Goal: Task Accomplishment & Management: Use online tool/utility

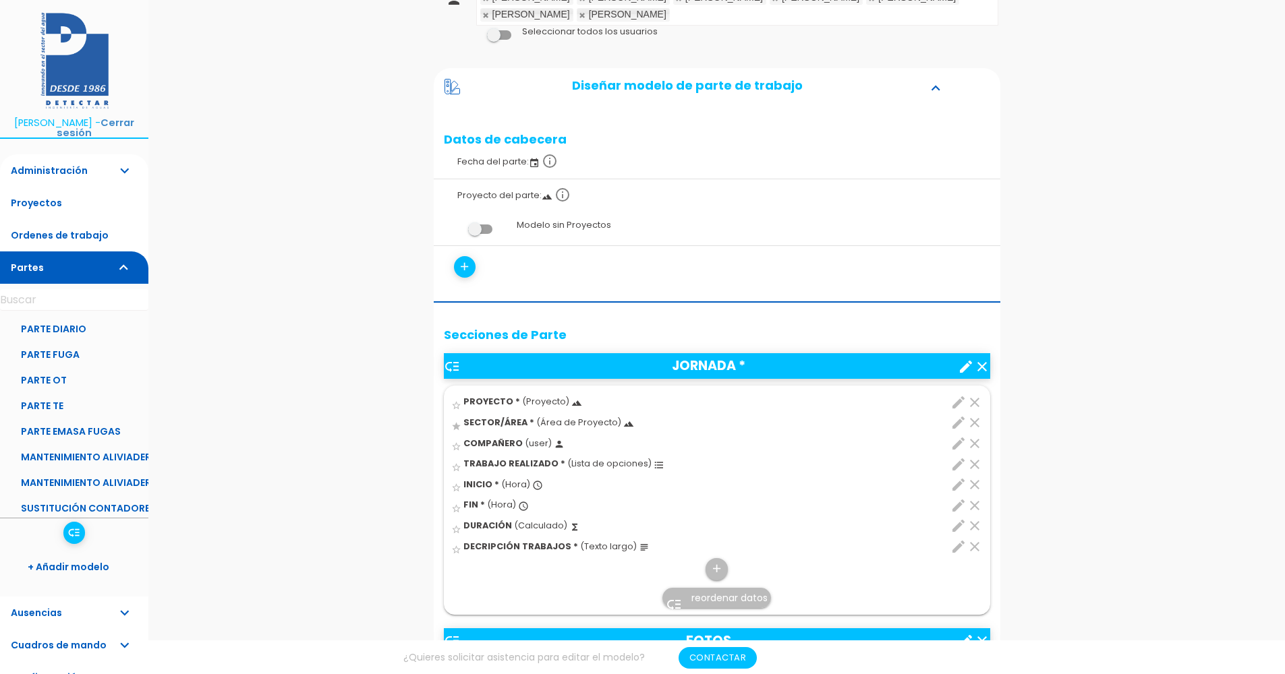
scroll to position [270, 0]
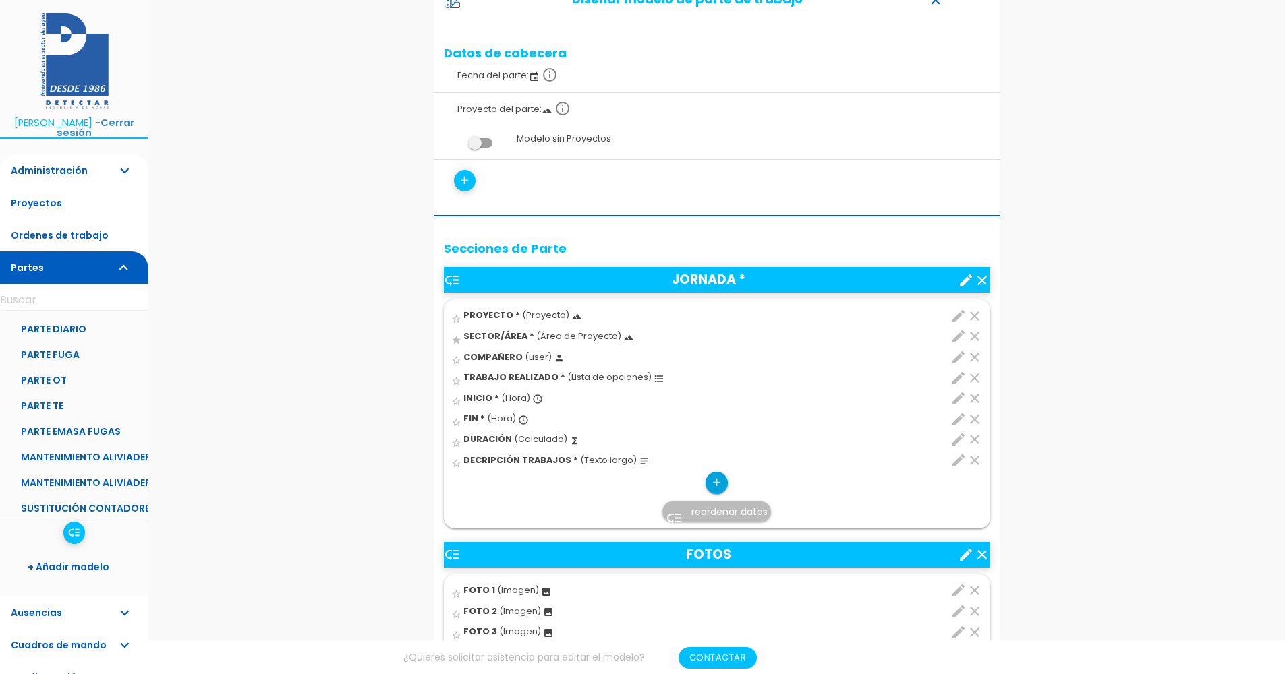
click at [711, 472] on icon "add" at bounding box center [716, 483] width 13 height 22
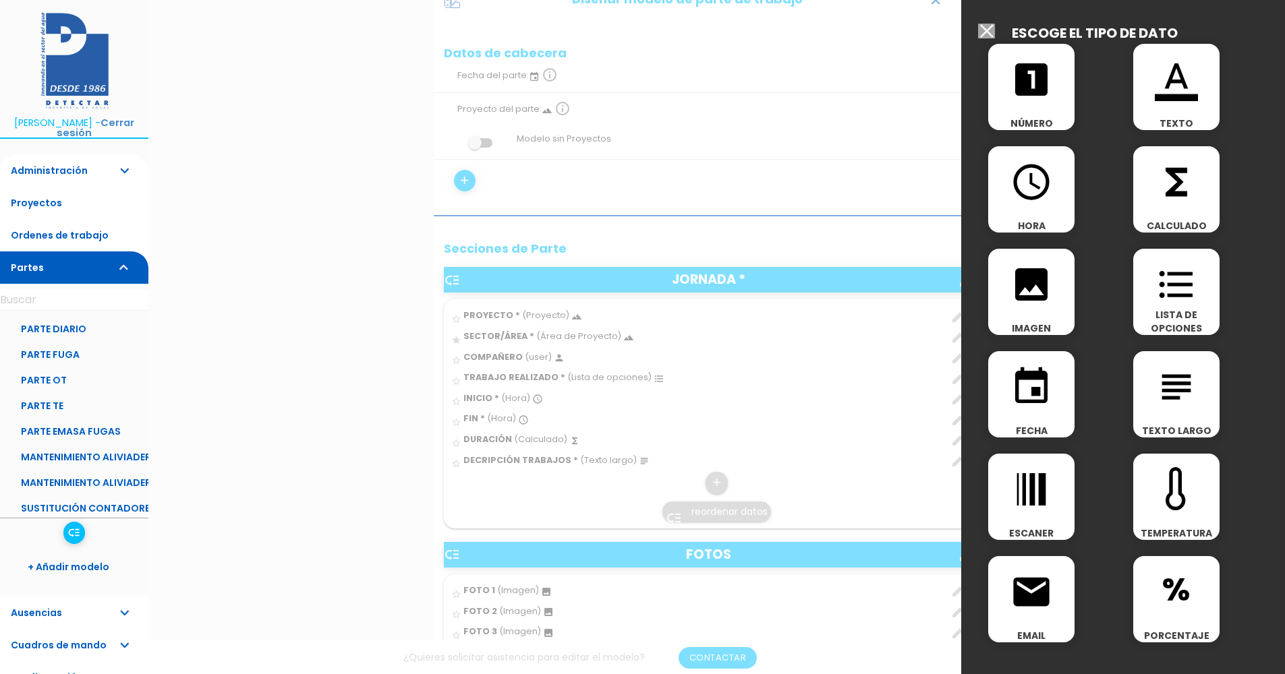
click at [1052, 87] on icon "looks_one" at bounding box center [1030, 79] width 43 height 43
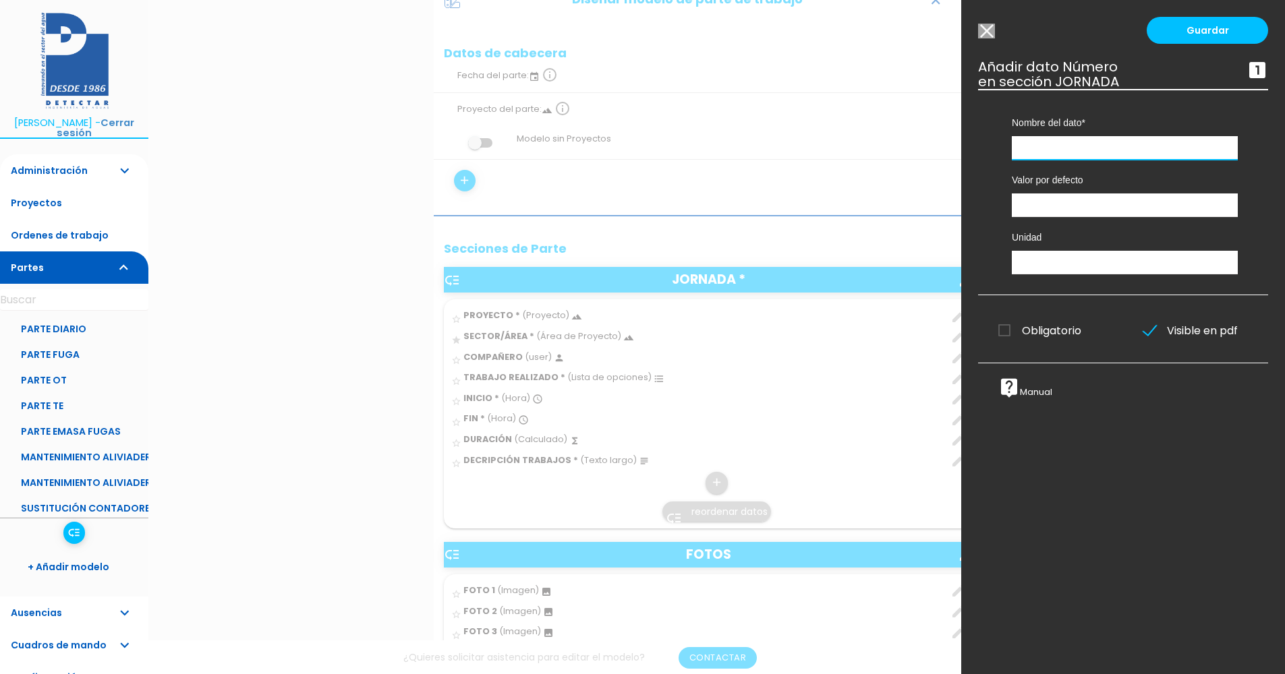
click at [1052, 145] on input "text" at bounding box center [1124, 148] width 226 height 24
type input "KILÓMETROS RASTREADOS"
click at [1069, 210] on input "number" at bounding box center [1124, 206] width 226 height 24
type input "0"
click at [1078, 264] on input "text" at bounding box center [1124, 263] width 226 height 24
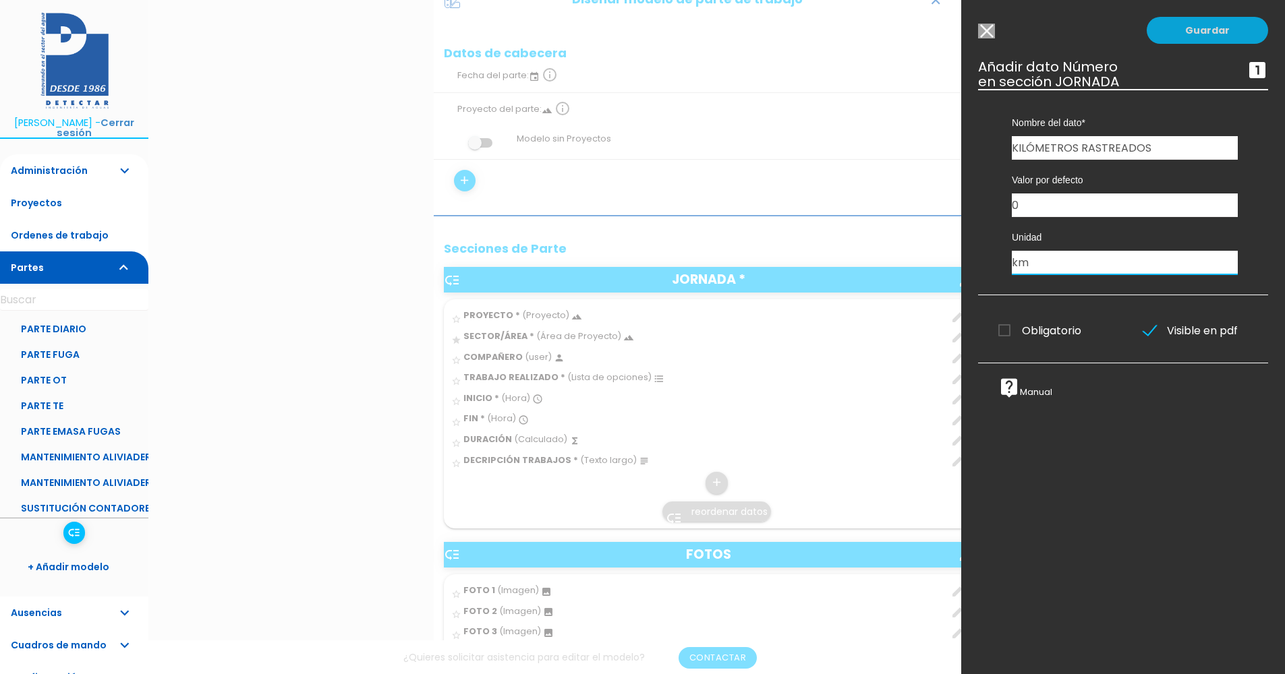
type input "km"
click at [1187, 28] on link "Guardar" at bounding box center [1206, 30] width 121 height 27
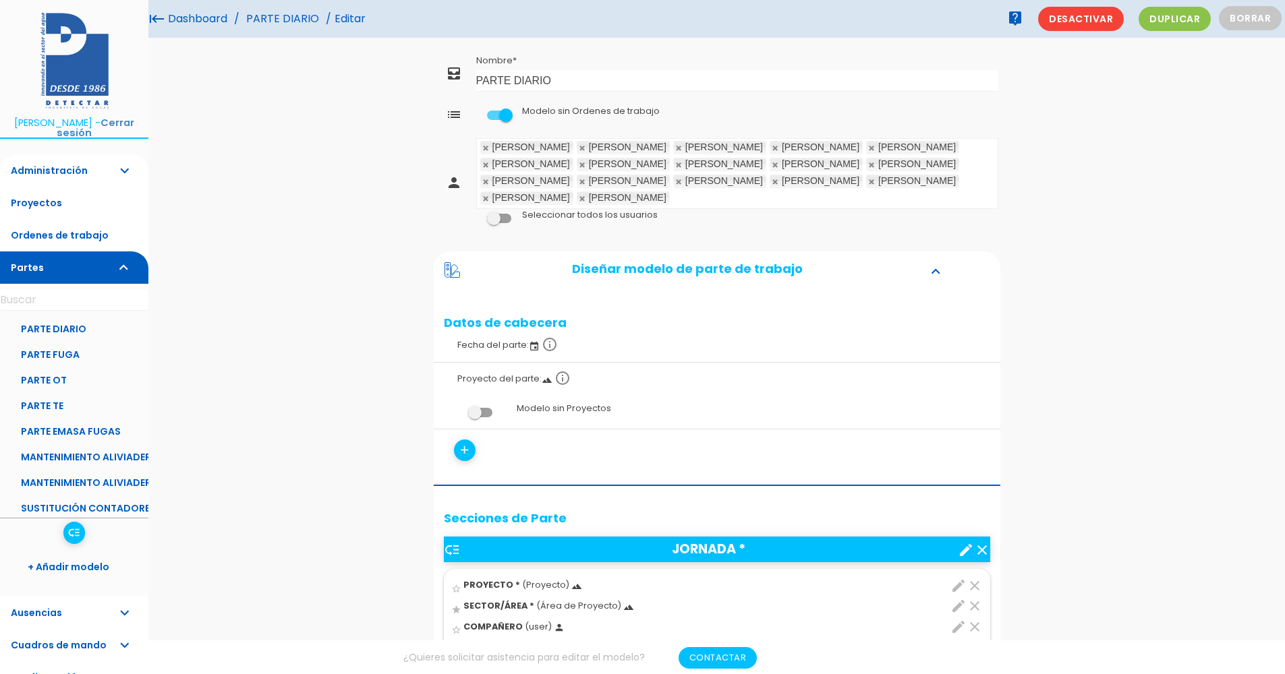
click at [279, 23] on link "PARTE DIARIO" at bounding box center [283, 19] width 80 height 38
